Goal: Task Accomplishment & Management: Manage account settings

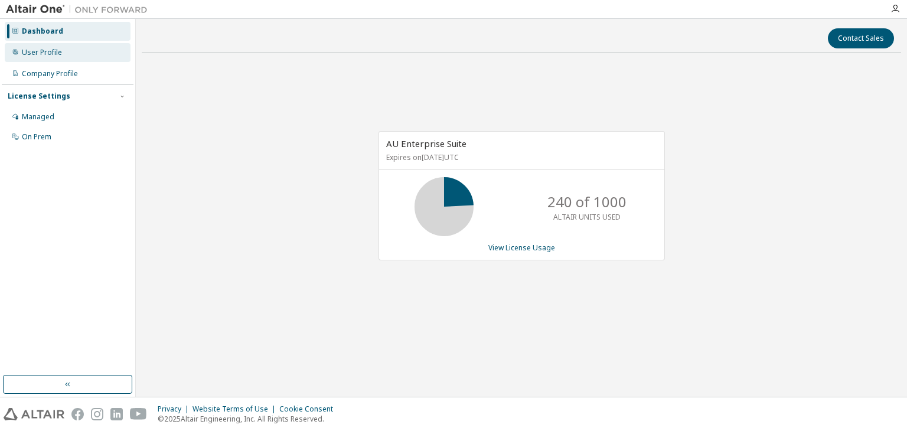
click at [71, 52] on div "User Profile" at bounding box center [68, 52] width 126 height 19
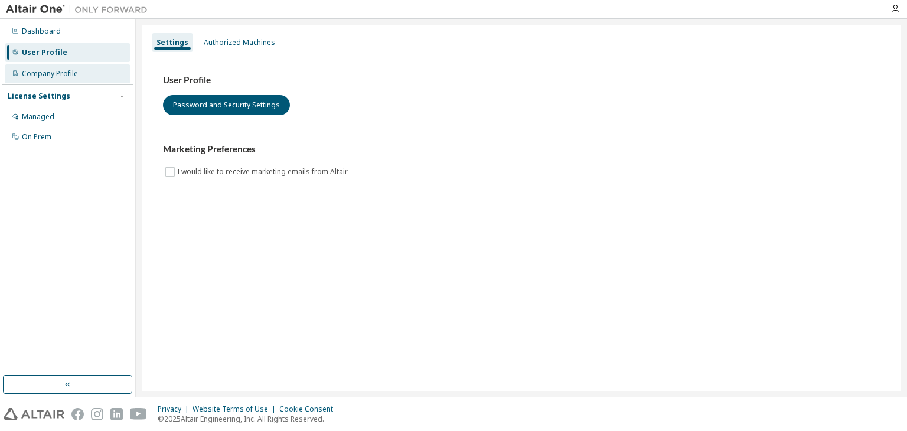
click at [73, 79] on div "Company Profile" at bounding box center [68, 73] width 126 height 19
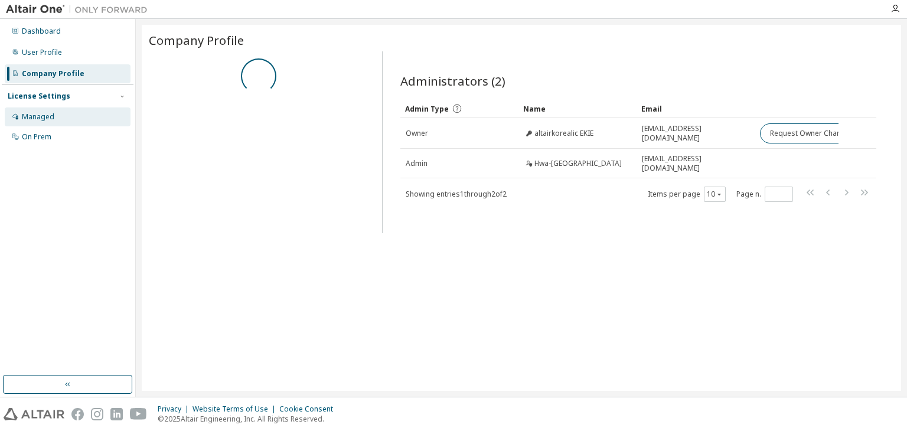
click at [73, 119] on div "Managed" at bounding box center [68, 116] width 126 height 19
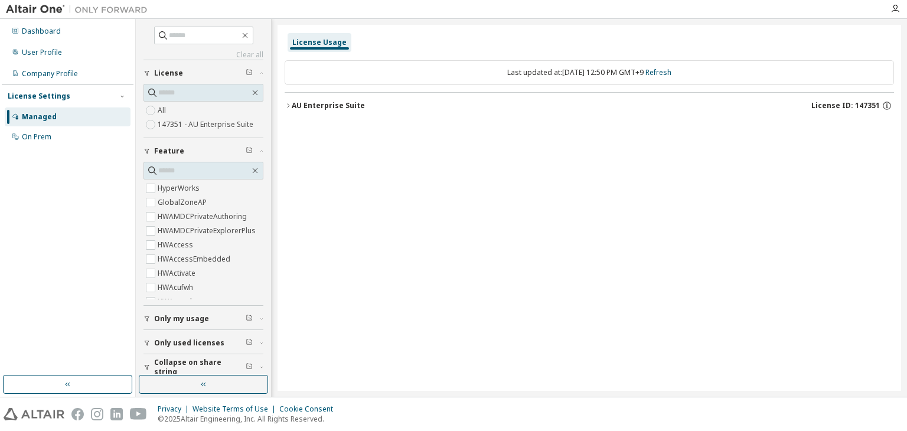
scroll to position [9, 0]
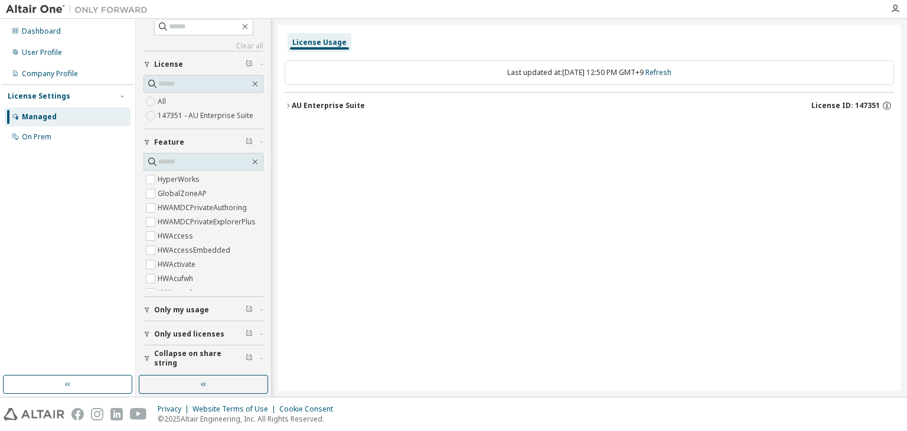
click at [211, 333] on span "Only used licenses" at bounding box center [189, 334] width 70 height 9
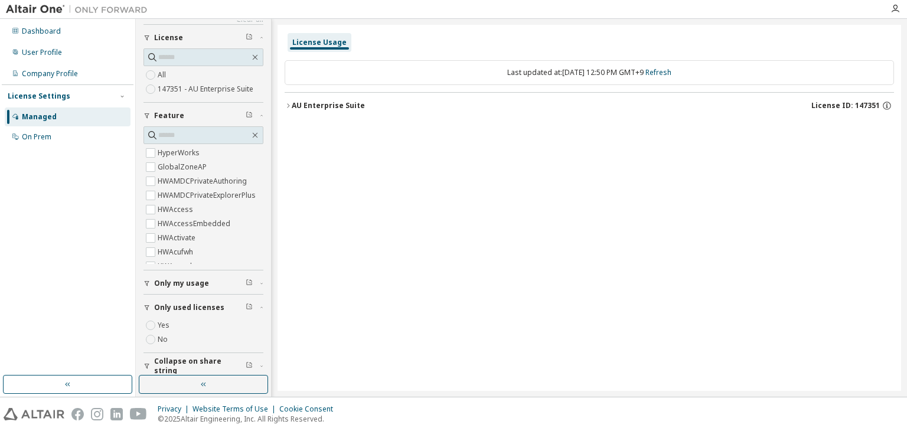
scroll to position [43, 0]
